Goal: Information Seeking & Learning: Learn about a topic

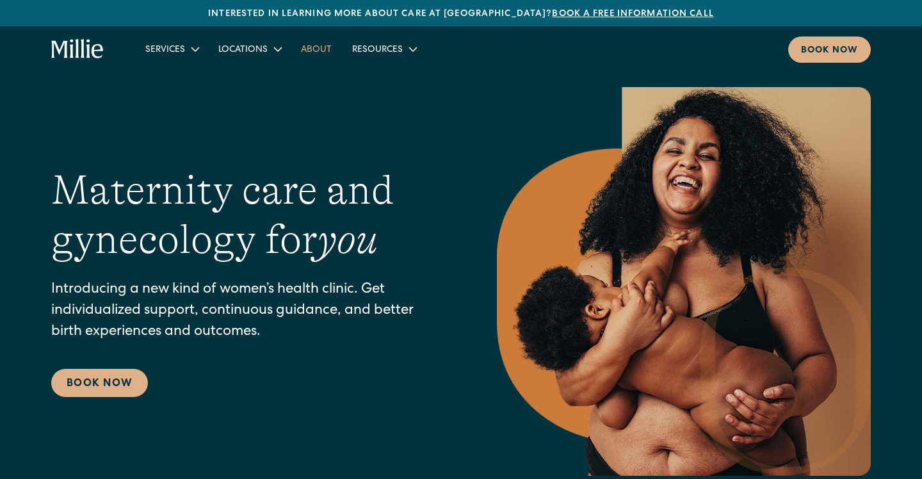
click at [319, 54] on link "About" at bounding box center [316, 48] width 51 height 21
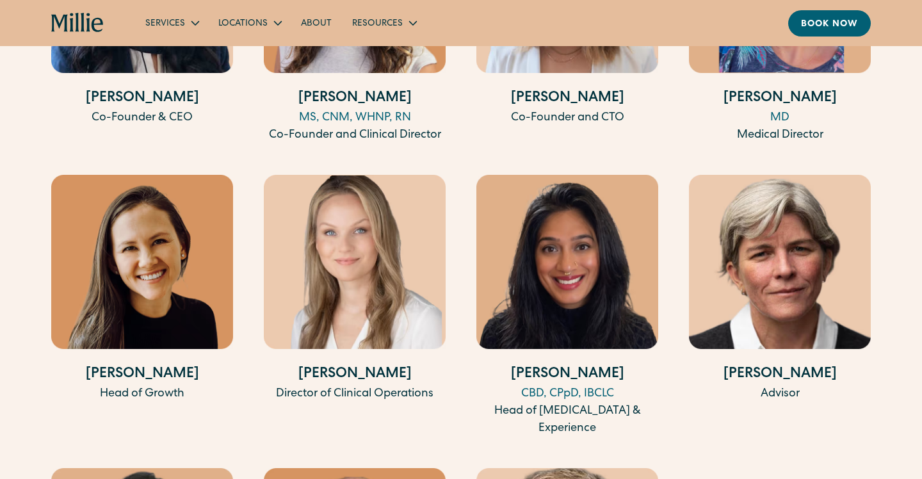
scroll to position [2730, 0]
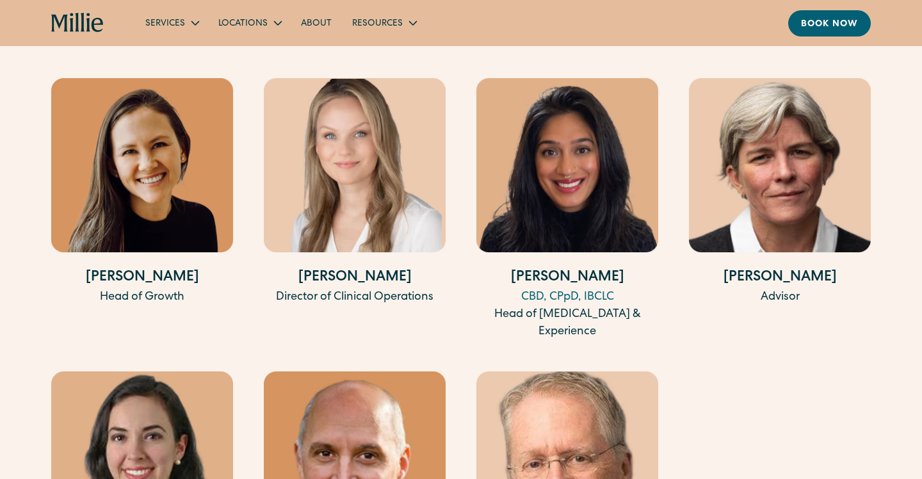
click at [354, 197] on img at bounding box center [355, 165] width 182 height 174
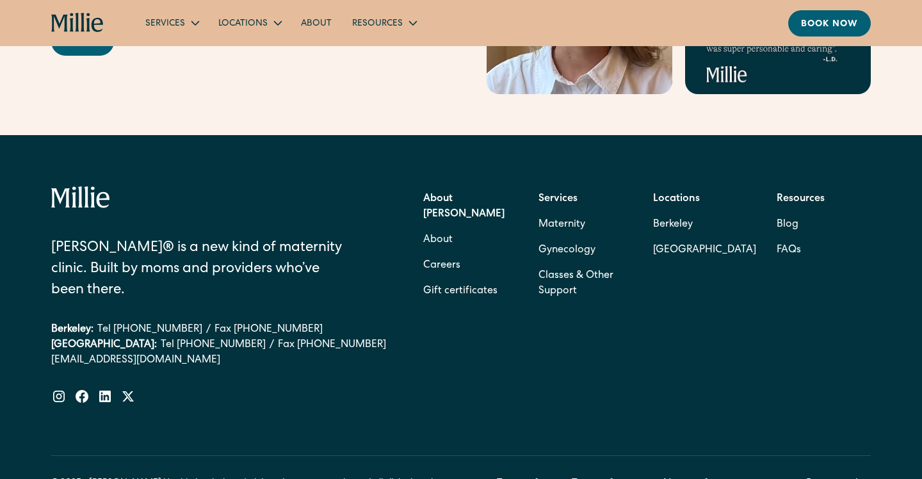
scroll to position [4184, 0]
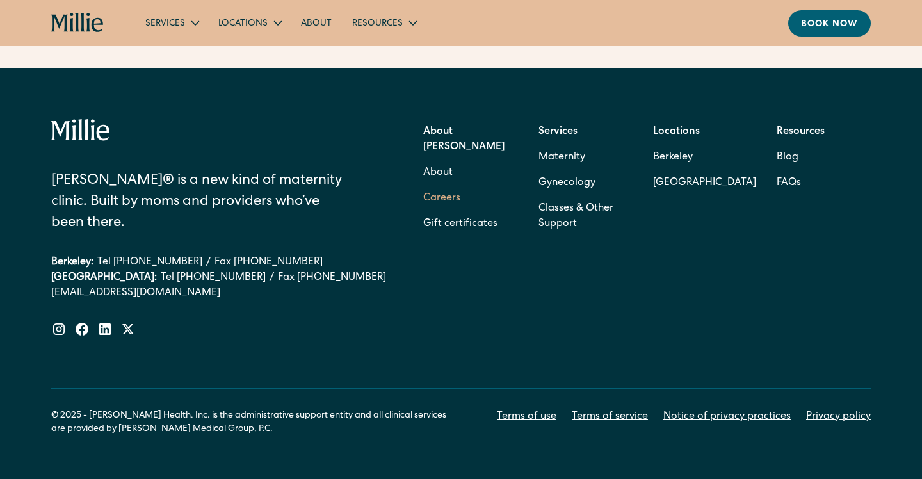
click at [446, 186] on link "Careers" at bounding box center [441, 199] width 37 height 26
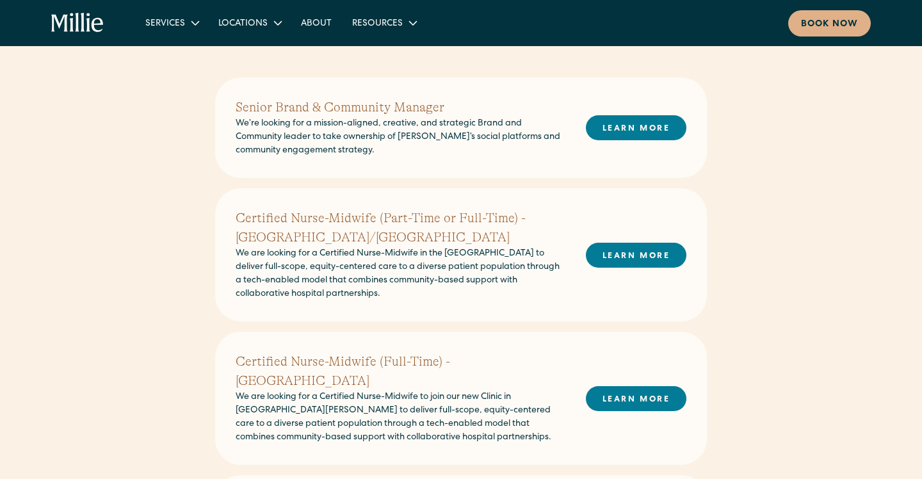
scroll to position [312, 0]
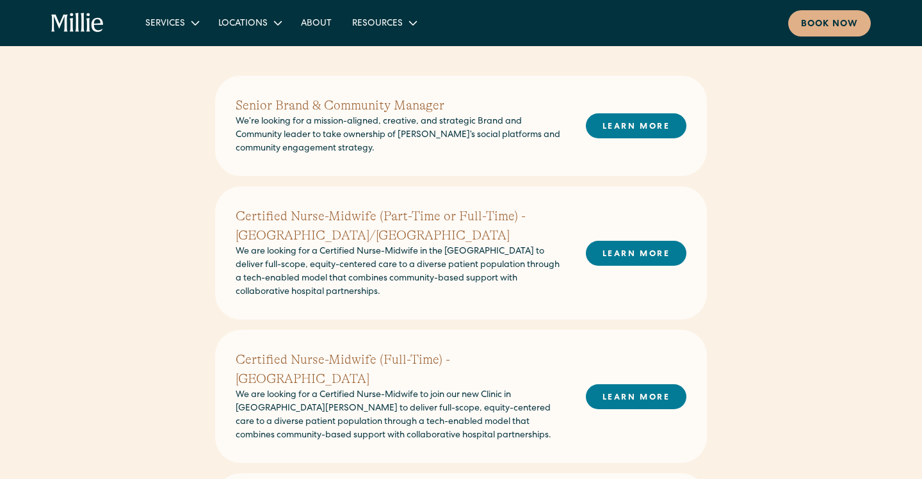
click at [272, 216] on h2 "Certified Nurse-Midwife (Part-Time or Full-Time) - [GEOGRAPHIC_DATA]/[GEOGRAPHI…" at bounding box center [401, 226] width 330 height 38
click at [641, 257] on link "LEARN MORE" at bounding box center [636, 253] width 101 height 25
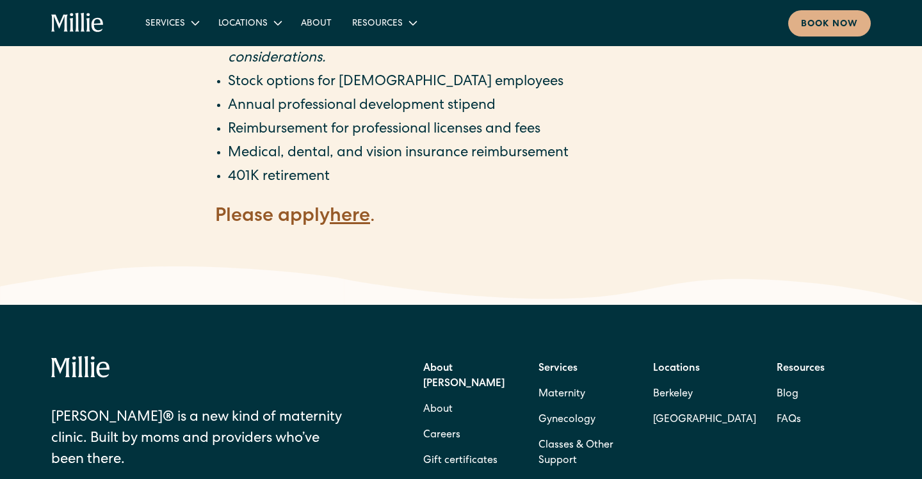
scroll to position [2522, 0]
